Goal: Information Seeking & Learning: Learn about a topic

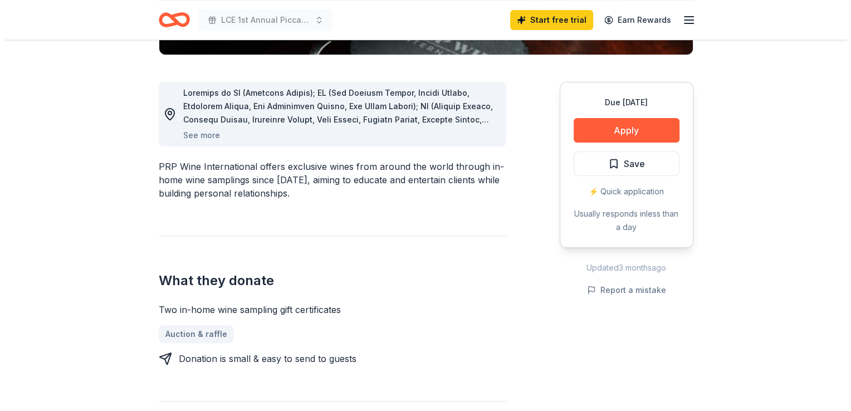
scroll to position [268, 0]
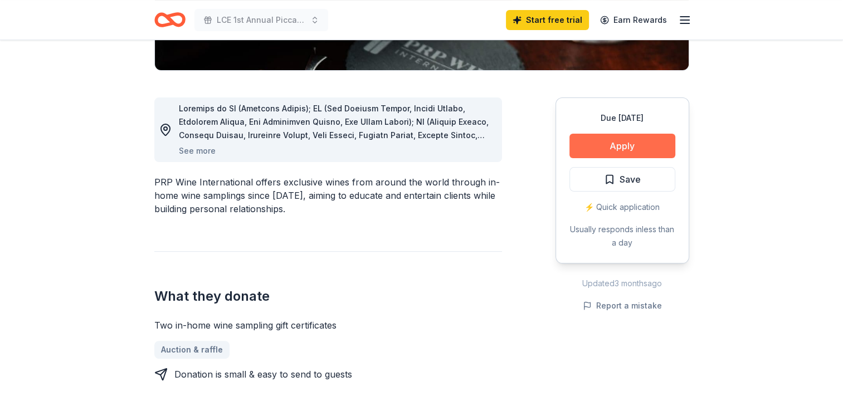
click at [610, 141] on button "Apply" at bounding box center [622, 146] width 106 height 25
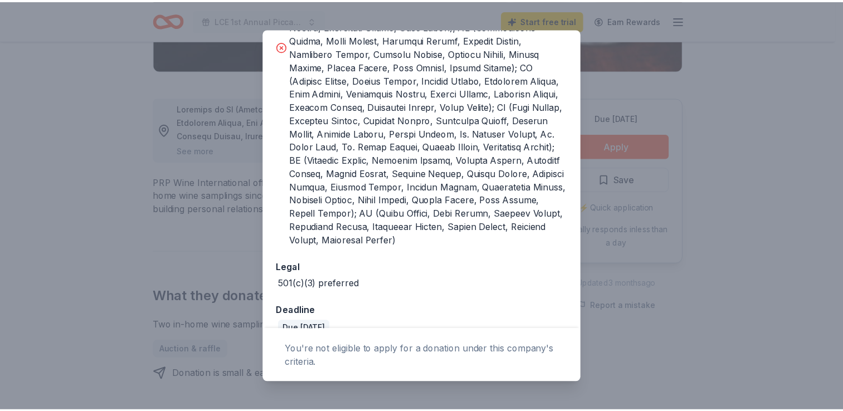
scroll to position [461, 0]
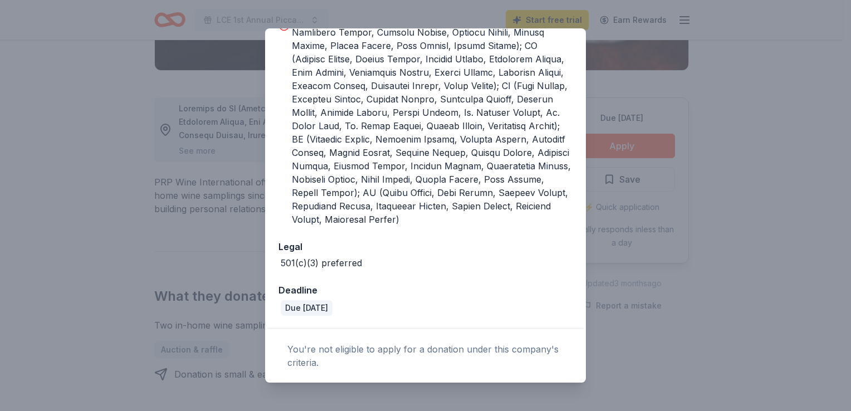
click at [658, 47] on div "Donor Program Requirements The following requirements may not be met: This comp…" at bounding box center [425, 205] width 851 height 411
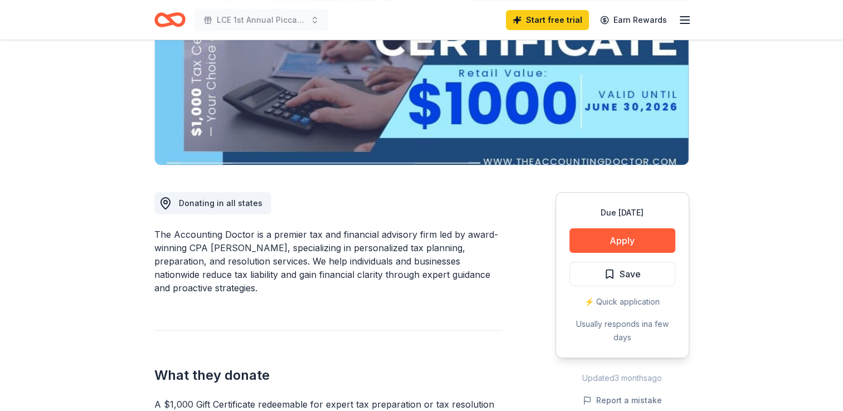
scroll to position [180, 0]
